Goal: Understand process/instructions: Learn how to perform a task or action

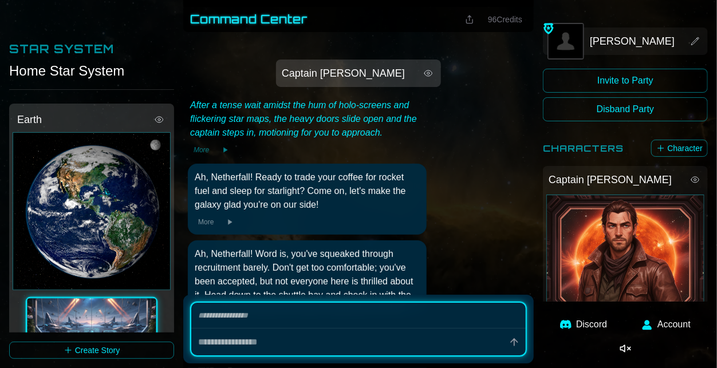
scroll to position [290, 0]
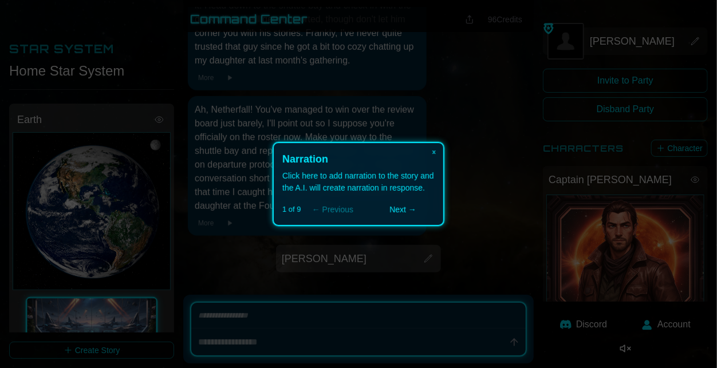
click at [398, 211] on button "Next →" at bounding box center [403, 210] width 64 height 14
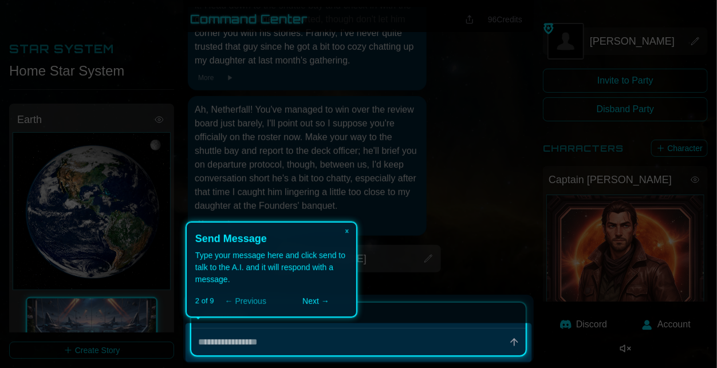
click at [330, 300] on button "Next →" at bounding box center [316, 301] width 64 height 14
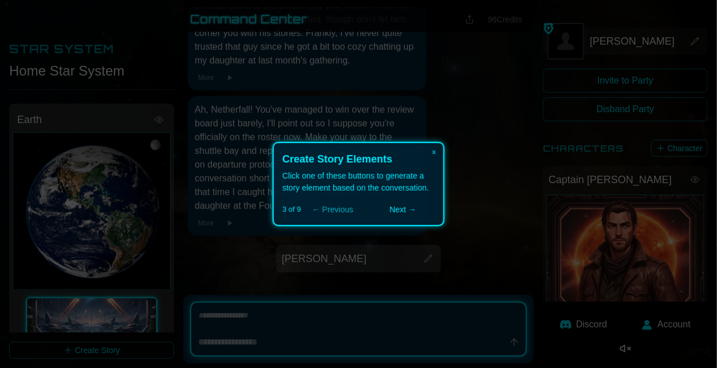
click at [402, 209] on button "Next →" at bounding box center [403, 210] width 64 height 14
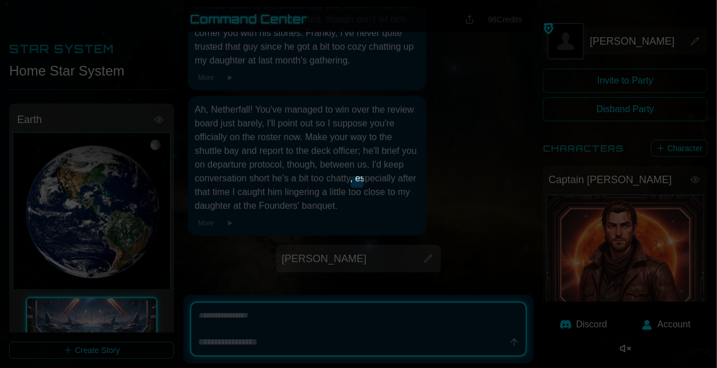
click at [402, 209] on icon at bounding box center [358, 184] width 717 height 368
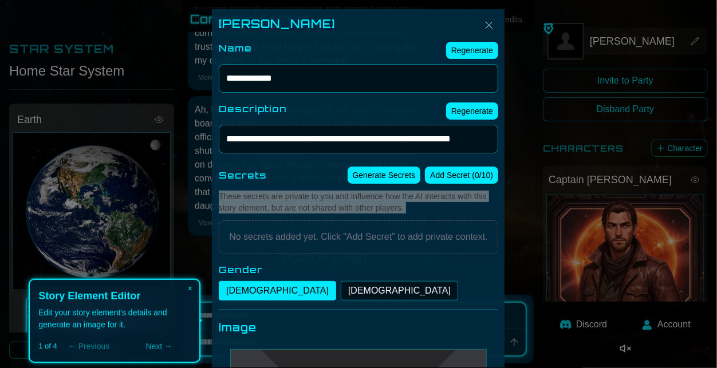
type textarea "*"
